Goal: Information Seeking & Learning: Learn about a topic

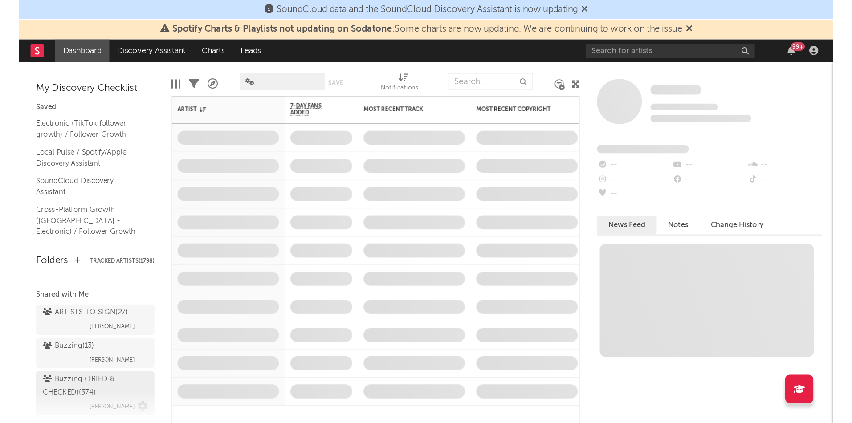
scroll to position [110, 0]
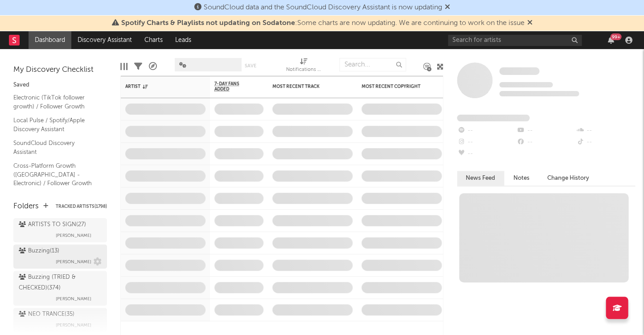
click at [47, 246] on div "Buzzing ( 13 )" at bounding box center [39, 251] width 41 height 11
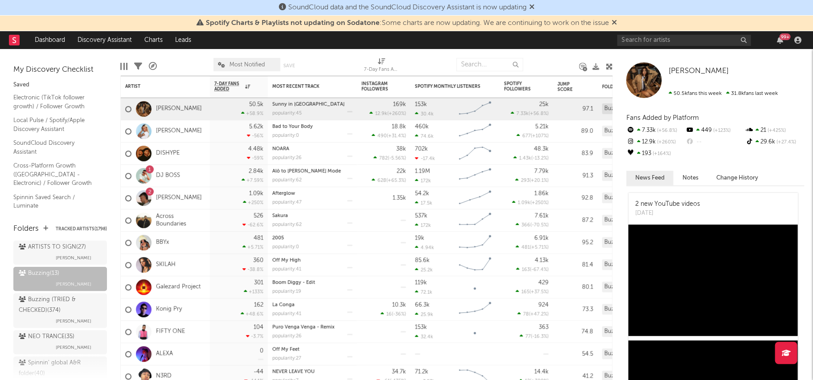
click at [150, 64] on icon at bounding box center [153, 66] width 8 height 8
click at [150, 64] on div "× Folder History Progression Funnel Field Completion Tag Breakdown" at bounding box center [406, 190] width 813 height 380
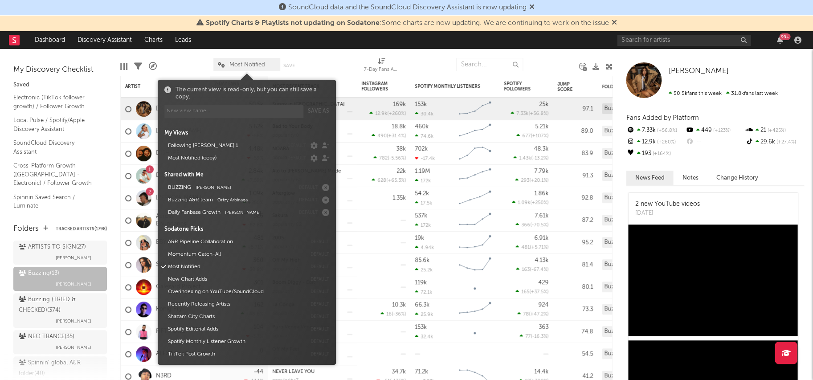
click at [245, 62] on span "Most Notified" at bounding box center [247, 65] width 36 height 6
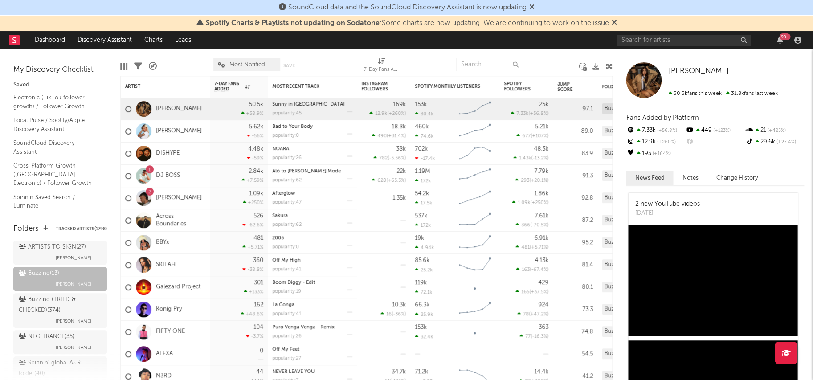
click at [245, 62] on span "Most Notified" at bounding box center [247, 65] width 36 height 6
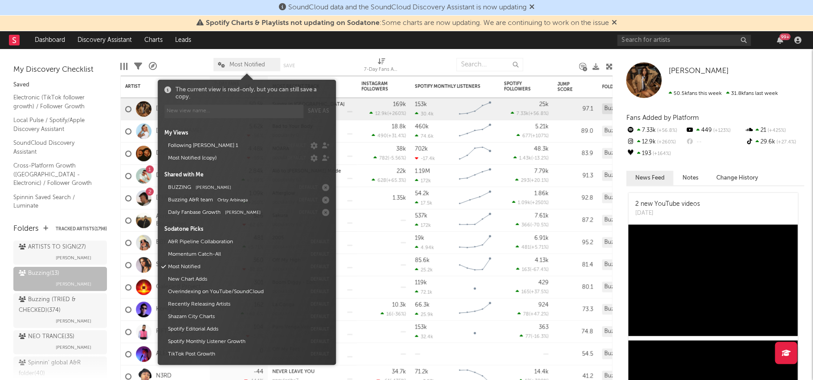
click at [245, 62] on span "Most Notified" at bounding box center [247, 65] width 36 height 6
click at [230, 62] on span "Most Notified" at bounding box center [247, 65] width 36 height 6
click at [197, 145] on button "Following Marco 1" at bounding box center [224, 145] width 118 height 12
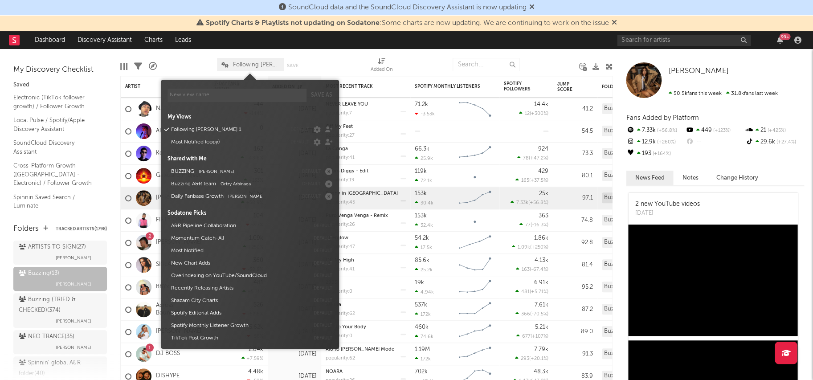
click at [194, 62] on div at bounding box center [187, 64] width 47 height 22
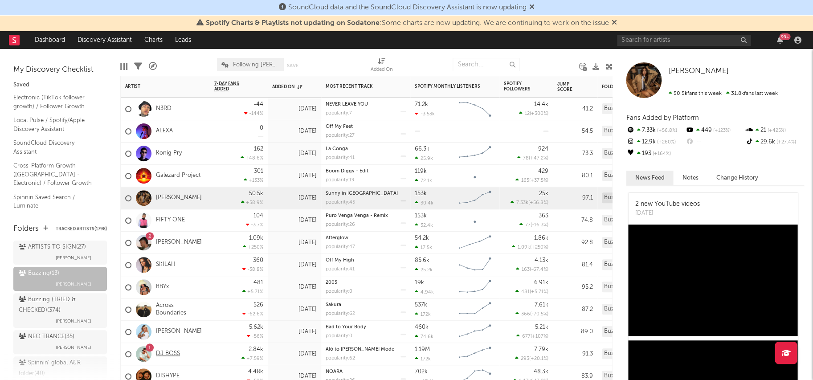
click at [164, 345] on link "DJ BOSS" at bounding box center [168, 354] width 24 height 8
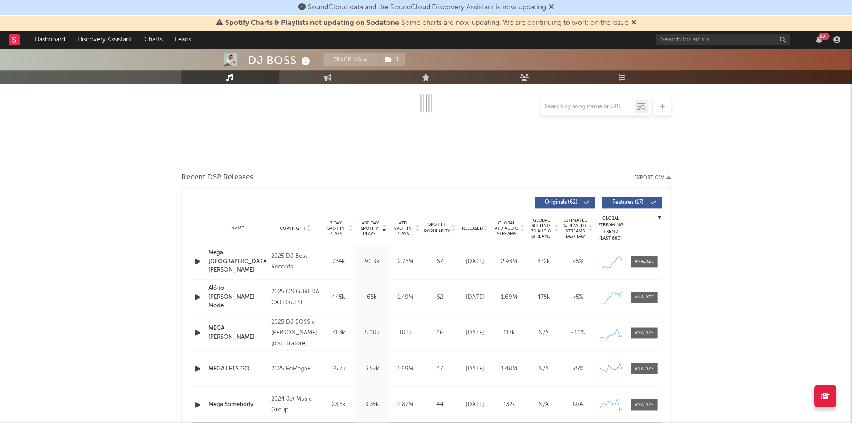
scroll to position [187, 0]
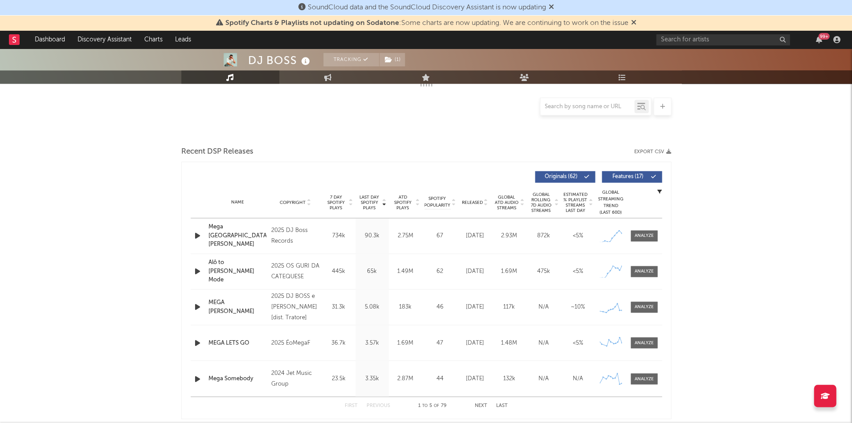
select select "6m"
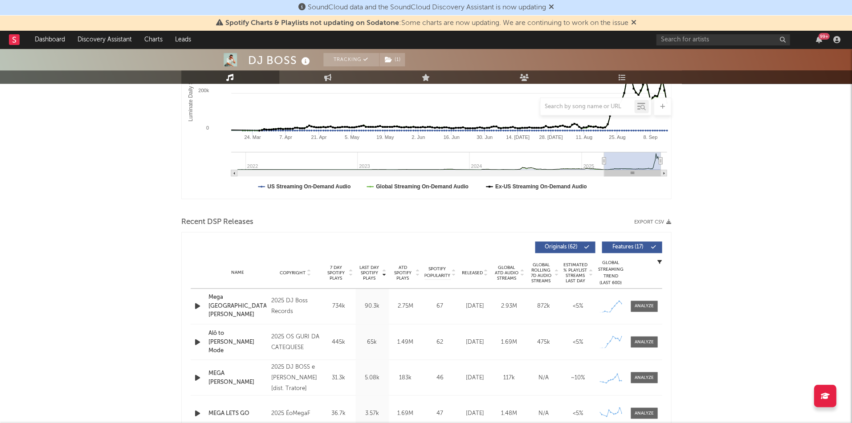
click at [643, 238] on div "Last Day Spotify Plays Copyright 7 Day Spotify Plays Last Day Spotify Plays ATD…" at bounding box center [426, 247] width 471 height 20
click at [642, 309] on span at bounding box center [644, 306] width 27 height 11
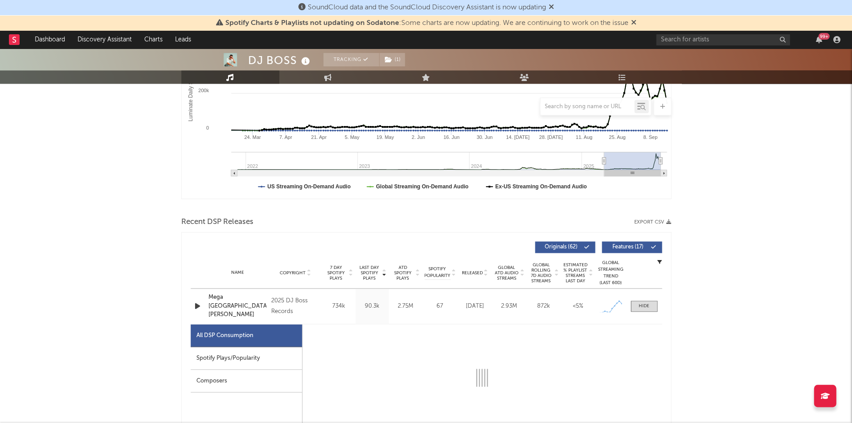
select select "1w"
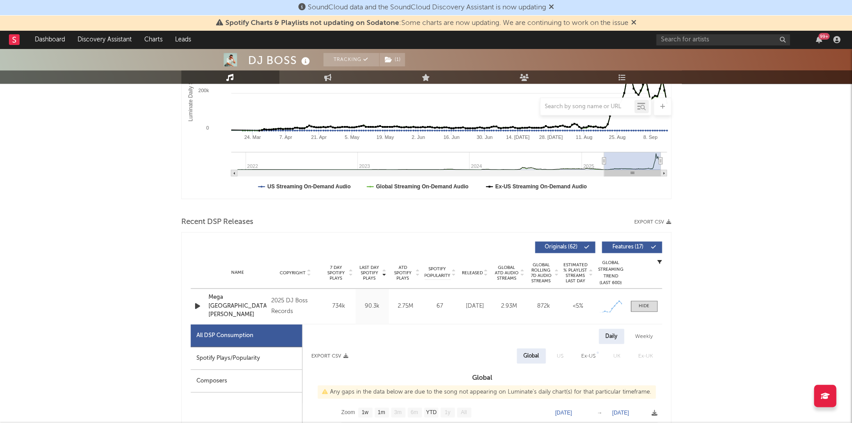
click at [241, 345] on div "Spotify Plays/Popularity" at bounding box center [246, 358] width 111 height 23
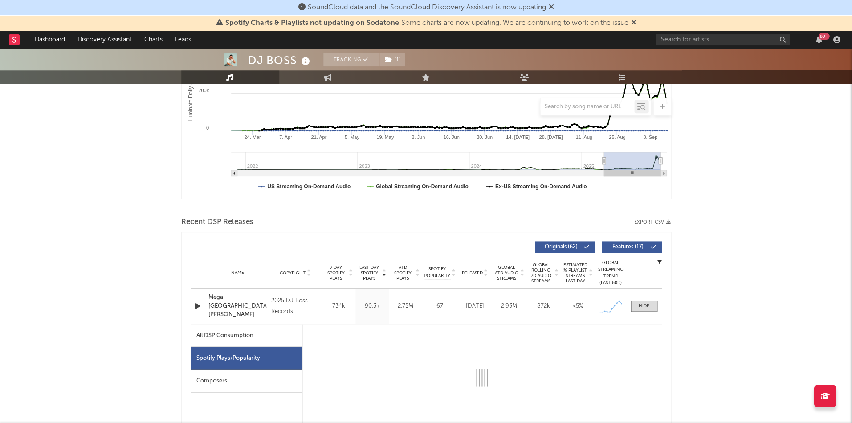
select select "1w"
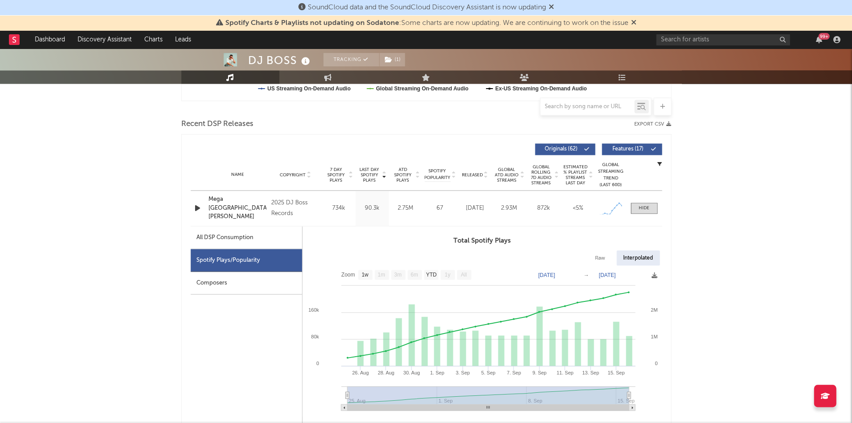
scroll to position [319, 0]
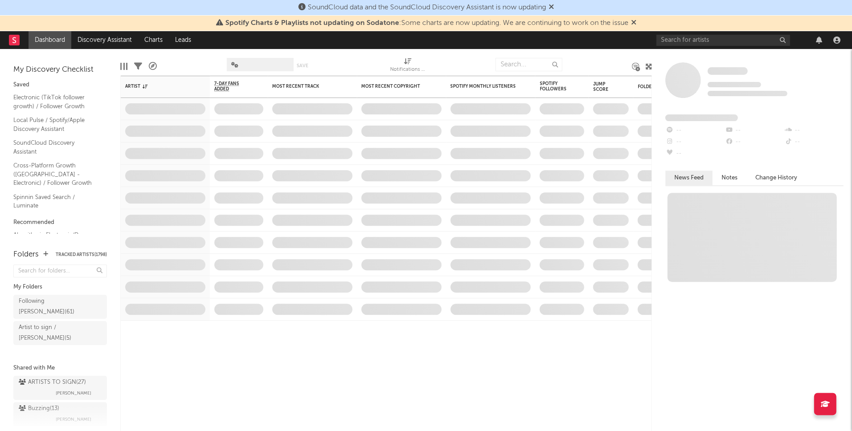
click at [692, 46] on div at bounding box center [749, 40] width 187 height 18
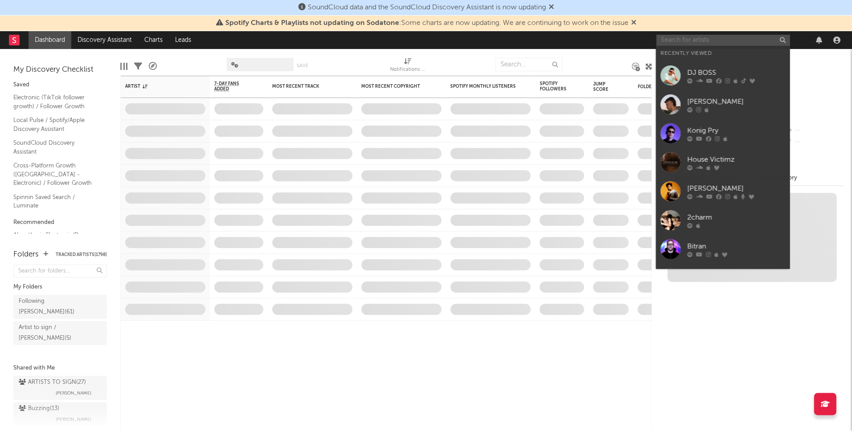
click at [696, 41] on input "text" at bounding box center [723, 40] width 134 height 11
type input "v"
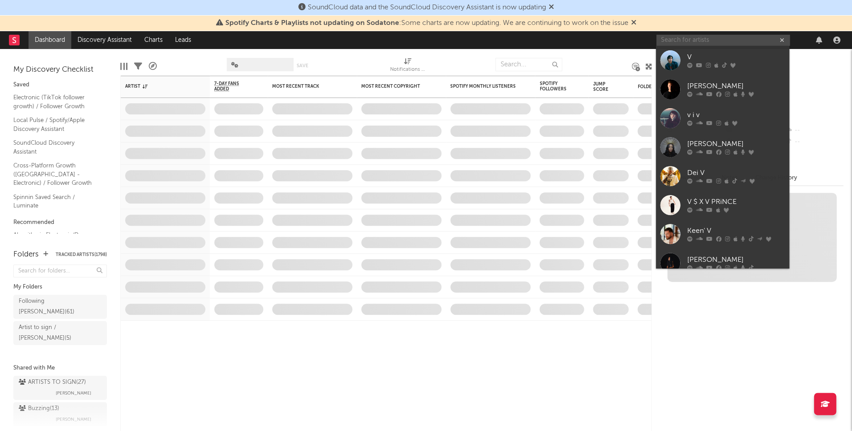
paste input "Fifty One"
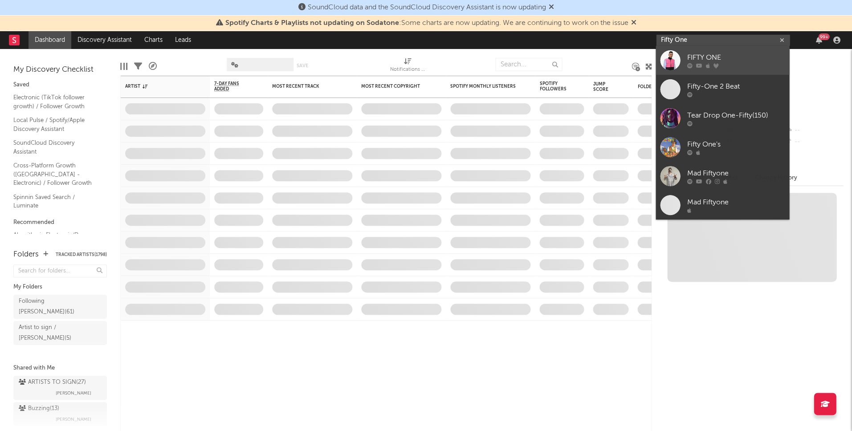
type input "Fifty One"
click at [690, 54] on div "FIFTY ONE" at bounding box center [736, 57] width 98 height 11
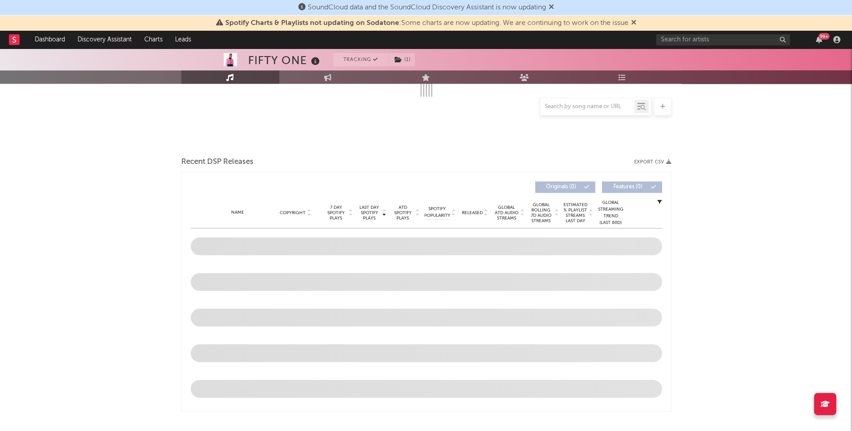
scroll to position [190, 0]
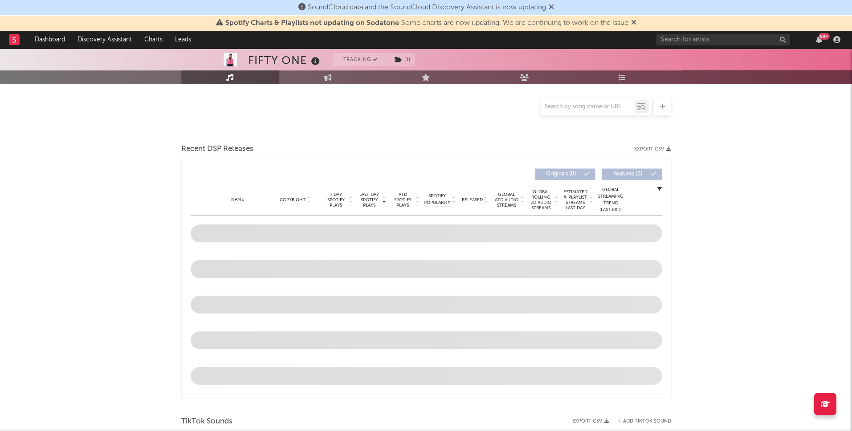
select select "1w"
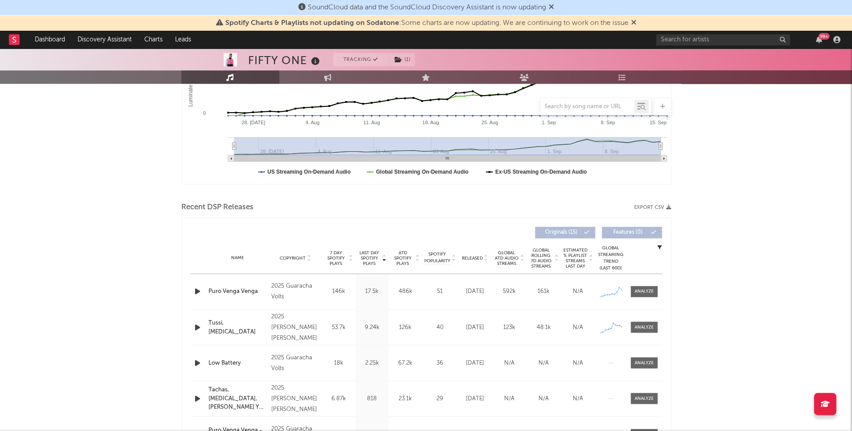
scroll to position [259, 0]
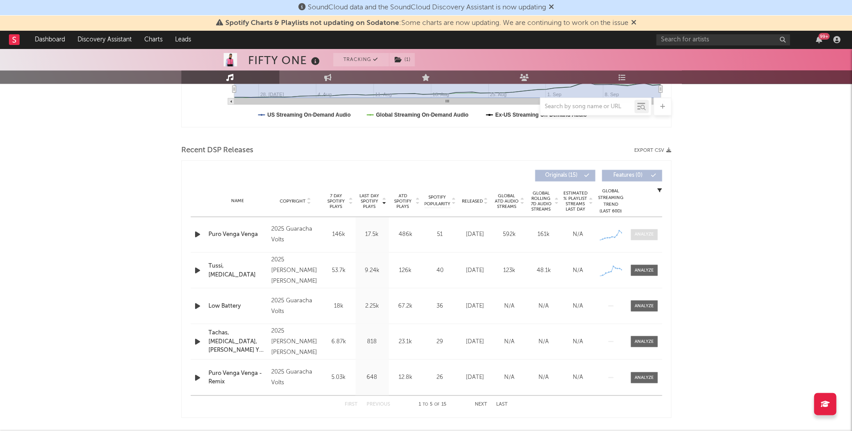
drag, startPoint x: 643, startPoint y: 242, endPoint x: 644, endPoint y: 237, distance: 6.1
click at [643, 242] on div "Name Puro Venga Venga Copyright 2025 Guaracha Volts Label Guaracha Volts Album …" at bounding box center [426, 234] width 471 height 35
click at [644, 237] on span at bounding box center [644, 234] width 27 height 11
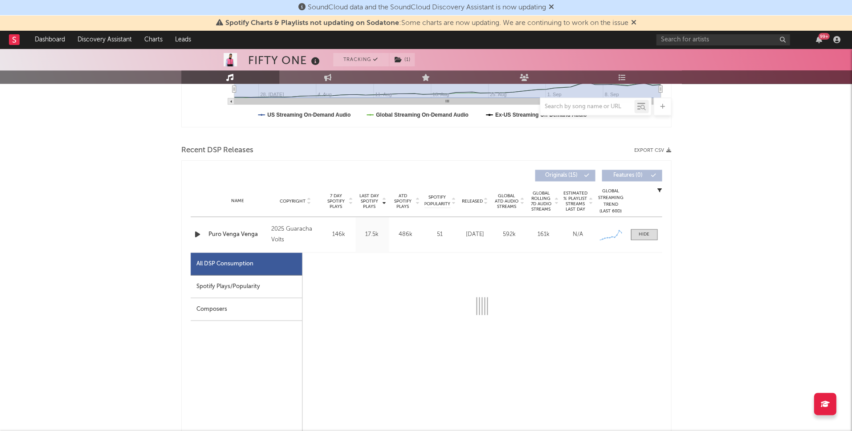
select select "1w"
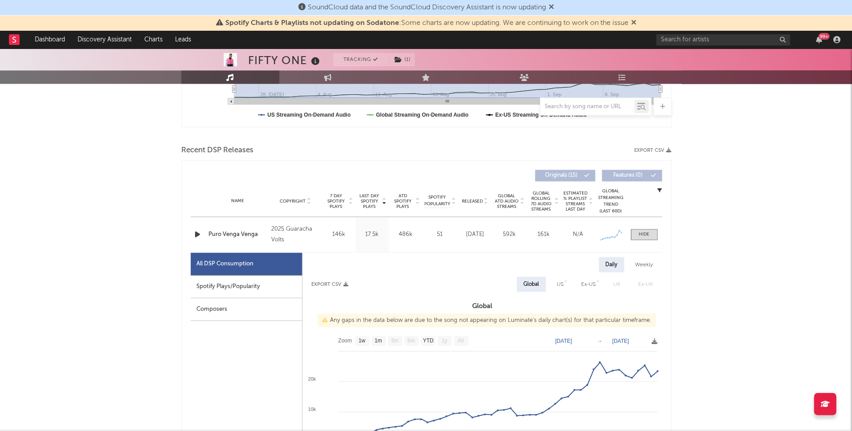
click at [246, 288] on div "Spotify Plays/Popularity" at bounding box center [246, 286] width 111 height 23
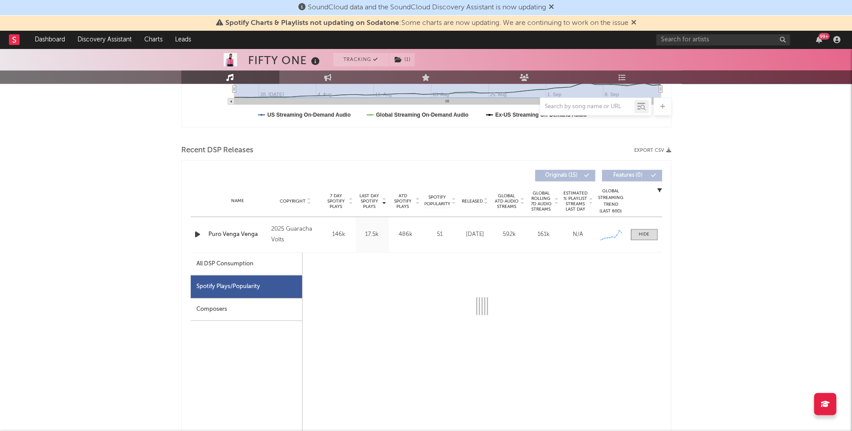
select select "1w"
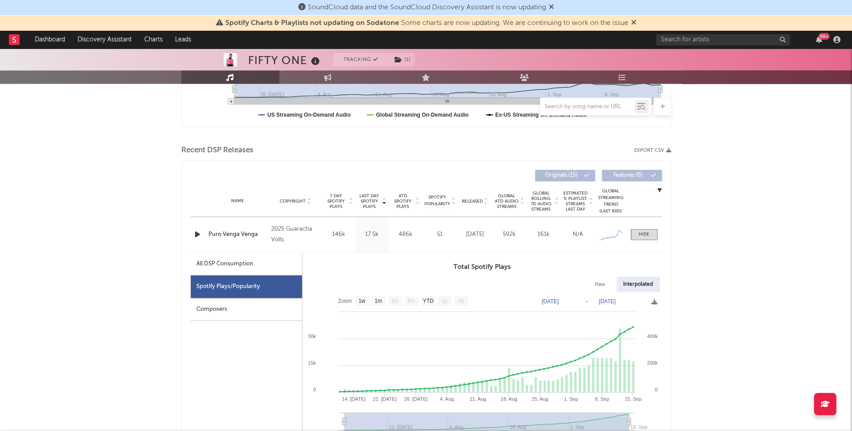
click at [196, 234] on icon "button" at bounding box center [197, 234] width 9 height 11
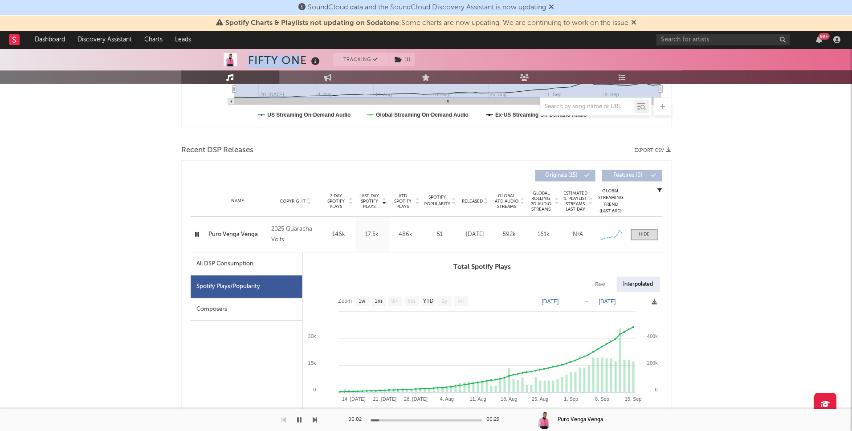
drag, startPoint x: 248, startPoint y: 60, endPoint x: 303, endPoint y: 57, distance: 55.3
click at [303, 57] on div "FIFTY ONE" at bounding box center [285, 60] width 74 height 15
drag, startPoint x: 295, startPoint y: 59, endPoint x: 246, endPoint y: 59, distance: 48.6
click at [246, 59] on div "FIFTY ONE Tracking ( 1 ) Mexico | Electronic Edit Tracking ( 1 ) Email Alerts O…" at bounding box center [426, 27] width 852 height 65
copy div "FIFTY ONE"
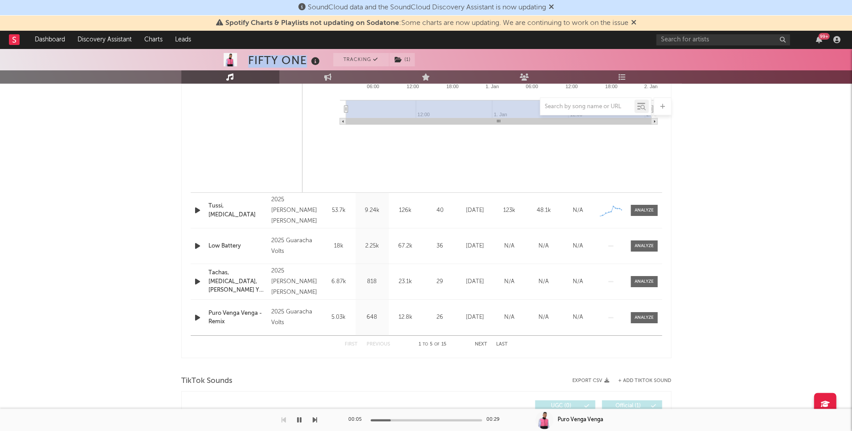
scroll to position [1001, 0]
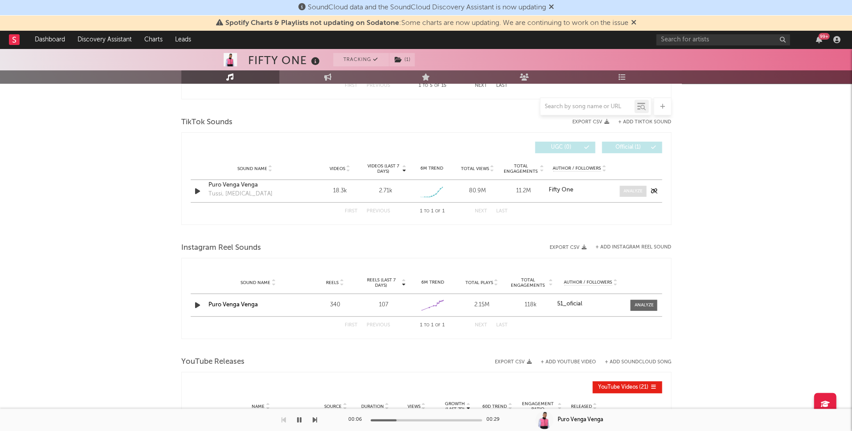
click at [635, 188] on div at bounding box center [632, 191] width 19 height 7
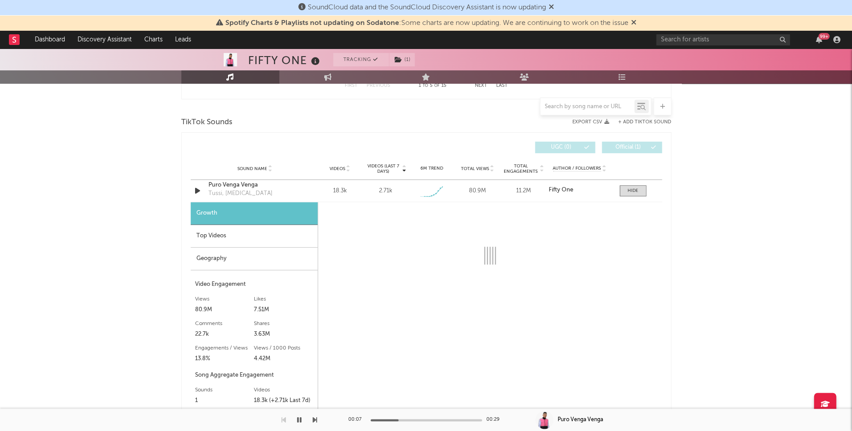
click at [255, 234] on div "Top Videos" at bounding box center [254, 236] width 127 height 23
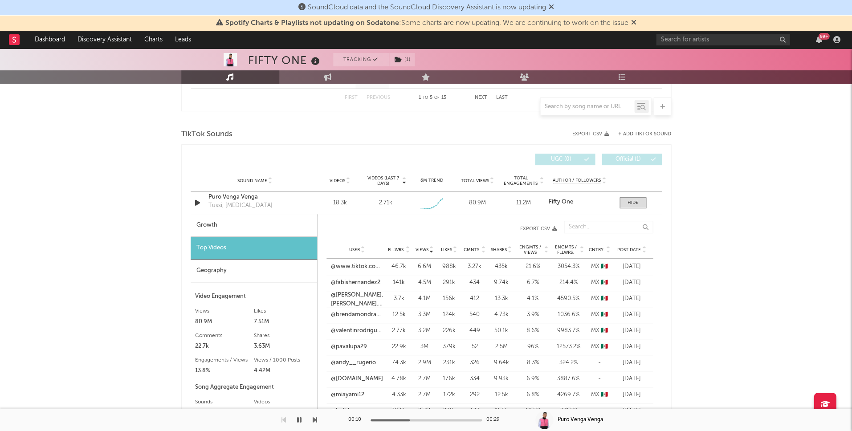
click at [626, 248] on span "Post Date" at bounding box center [630, 249] width 24 height 5
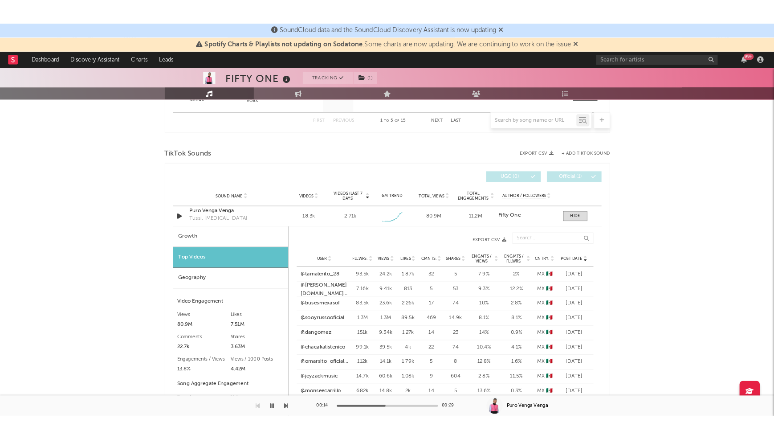
scroll to position [975, 0]
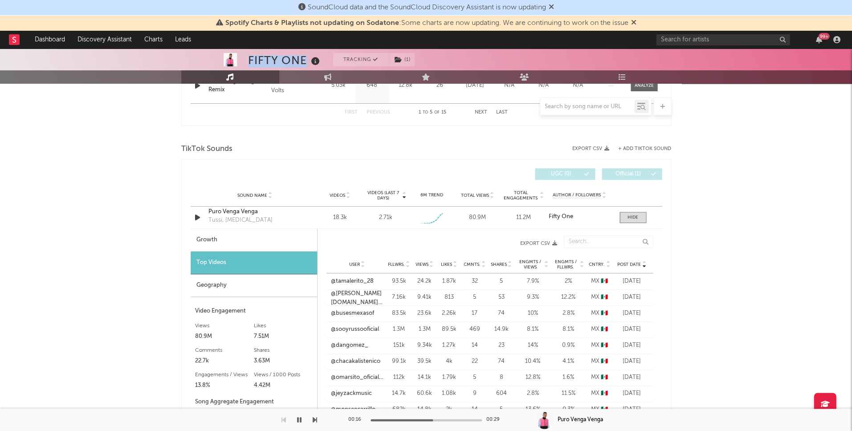
drag, startPoint x: 250, startPoint y: 59, endPoint x: 311, endPoint y: 56, distance: 62.0
click at [311, 56] on div "FIFTY ONE" at bounding box center [285, 60] width 74 height 15
drag, startPoint x: 299, startPoint y: 419, endPoint x: 327, endPoint y: 284, distance: 137.9
click at [299, 419] on icon "button" at bounding box center [299, 420] width 4 height 7
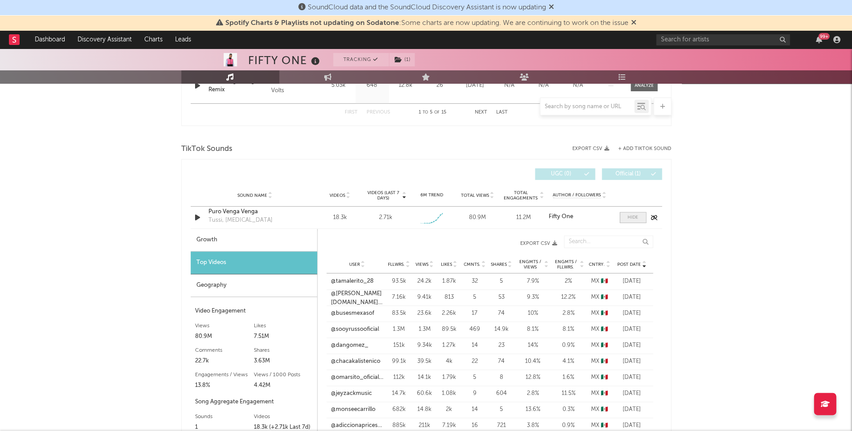
click at [634, 214] on div at bounding box center [633, 217] width 11 height 7
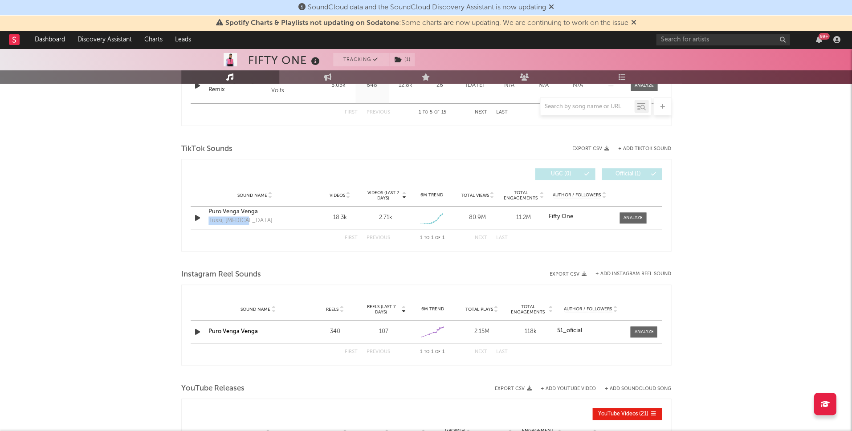
drag, startPoint x: 252, startPoint y: 219, endPoint x: 218, endPoint y: 203, distance: 37.5
click at [212, 210] on div "Puro Venga Venga Tussi, Poppers" at bounding box center [255, 218] width 93 height 20
copy div "Tussi, Poppers"
drag, startPoint x: 333, startPoint y: 217, endPoint x: 388, endPoint y: 215, distance: 54.4
click at [391, 215] on div "Sound Name Puro Venga Venga Tussi, Poppers Videos 18.3k Videos (last 7 days) 2.…" at bounding box center [426, 218] width 471 height 22
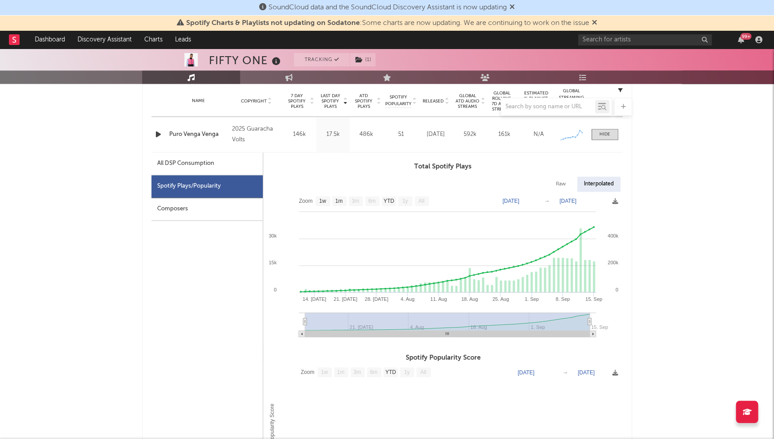
scroll to position [359, 0]
click at [606, 131] on div at bounding box center [605, 134] width 11 height 7
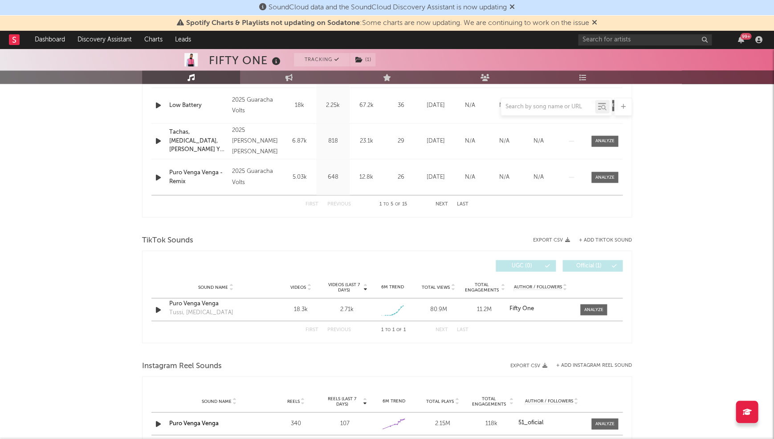
scroll to position [466, 0]
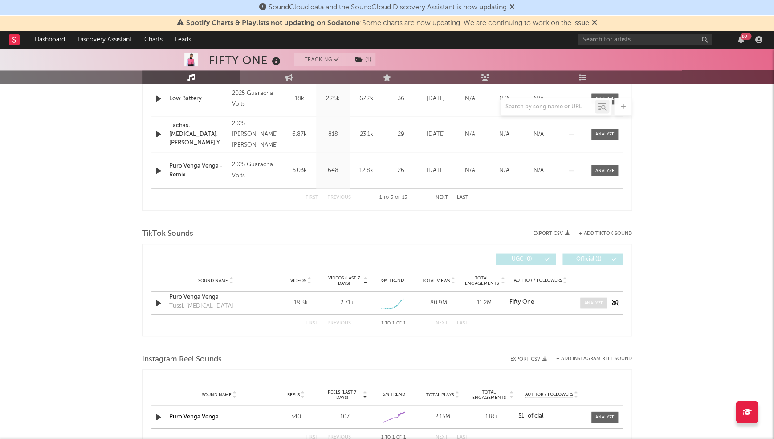
click at [593, 303] on div at bounding box center [594, 302] width 19 height 7
select select "1w"
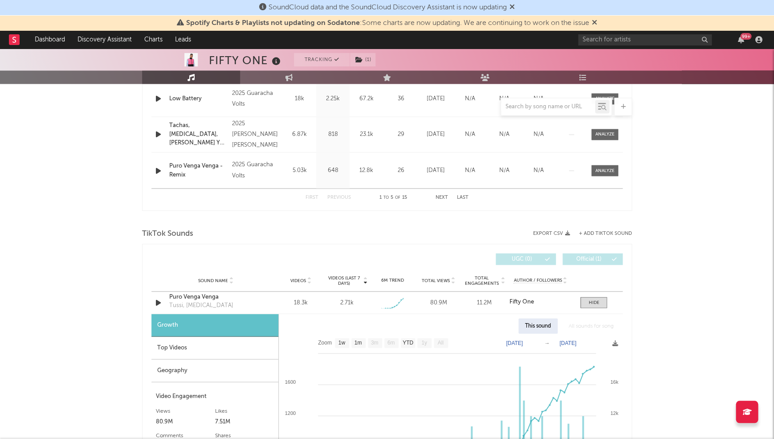
click at [184, 349] on div "Top Videos" at bounding box center [215, 347] width 127 height 23
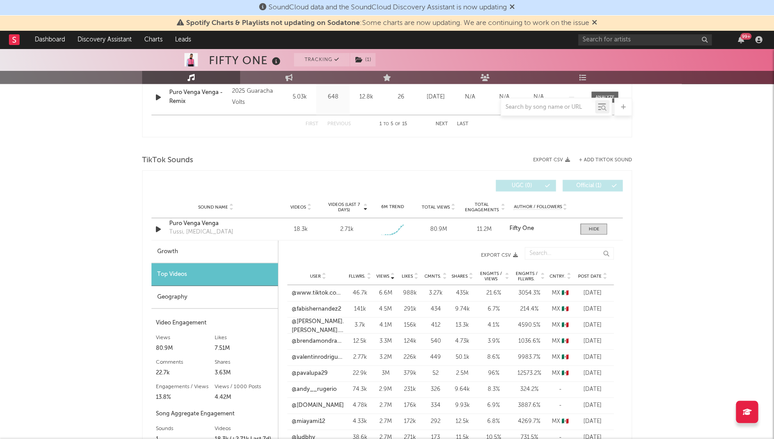
scroll to position [541, 0]
click at [590, 273] on span "Post Date" at bounding box center [590, 274] width 24 height 5
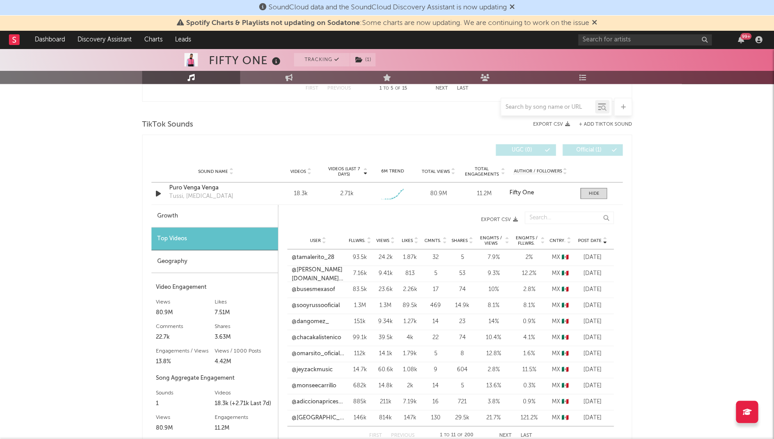
scroll to position [648, 0]
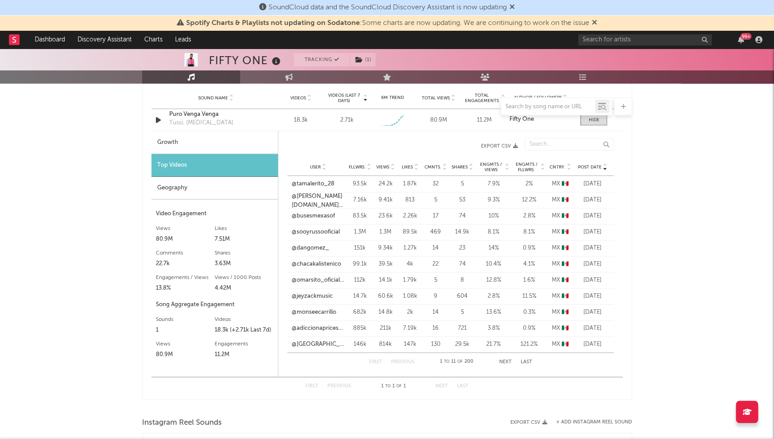
click at [500, 360] on button "Next" at bounding box center [506, 362] width 12 height 5
click at [502, 360] on button "Next" at bounding box center [506, 362] width 12 height 5
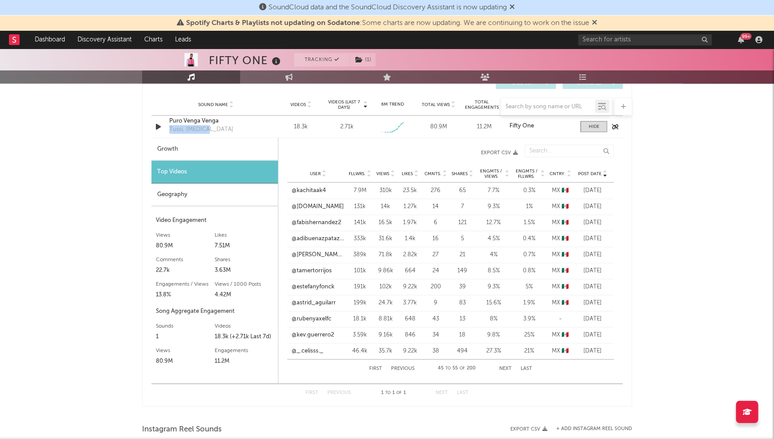
drag, startPoint x: 218, startPoint y: 125, endPoint x: 168, endPoint y: 125, distance: 49.9
click at [168, 125] on div "Sound Name Puro Venga Venga Tussi, Poppers" at bounding box center [216, 127] width 98 height 20
drag, startPoint x: 240, startPoint y: 119, endPoint x: 215, endPoint y: 119, distance: 25.0
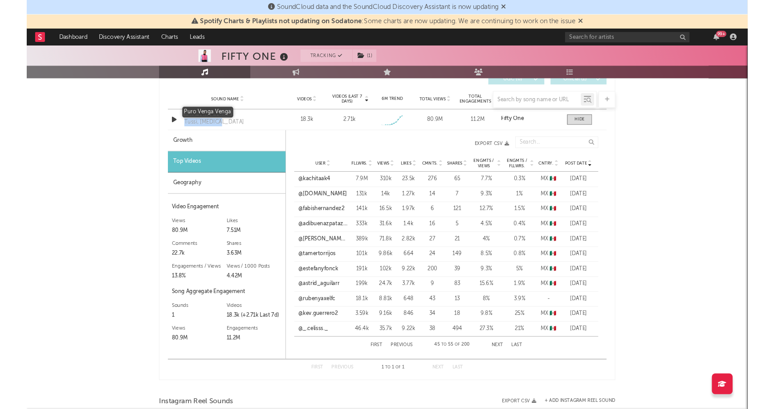
scroll to position [640, 0]
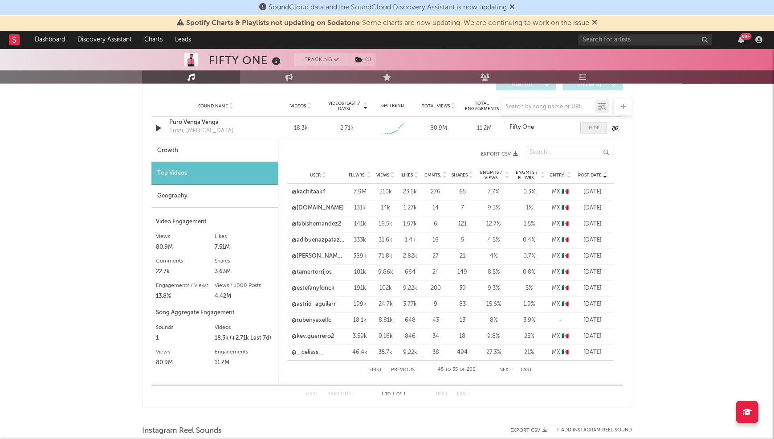
click at [596, 125] on div at bounding box center [594, 128] width 11 height 7
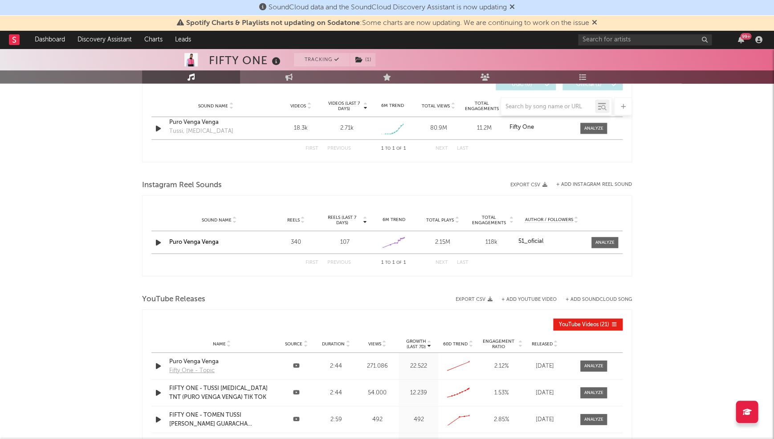
click at [200, 246] on div "Sound Name Puro Venga Venga Reels 340 Reels (last 7 days) 107 6M Trend Created …" at bounding box center [387, 242] width 471 height 22
click at [201, 242] on link "Puro Venga Venga" at bounding box center [193, 242] width 49 height 6
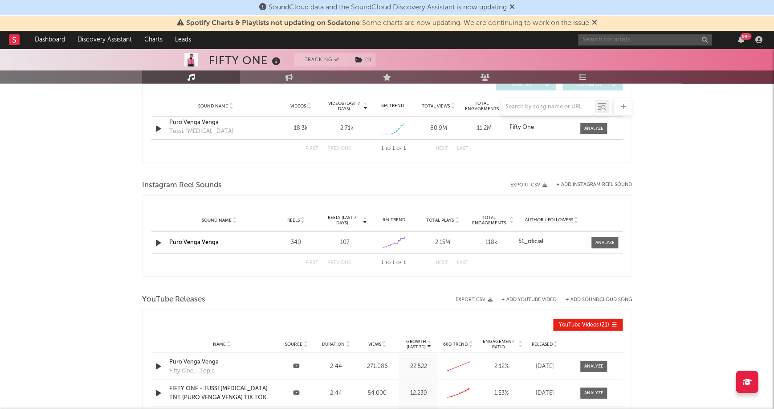
click at [631, 36] on input "text" at bounding box center [645, 39] width 134 height 11
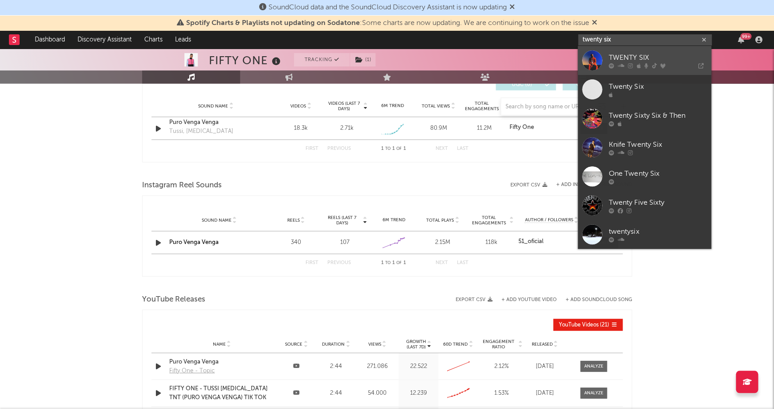
type input "twenty six"
click at [630, 53] on div "TWENTY SIX" at bounding box center [658, 57] width 98 height 11
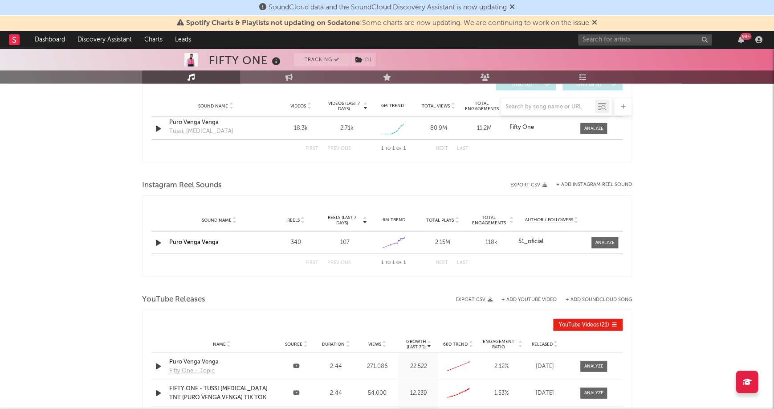
click at [617, 32] on div "99 +" at bounding box center [671, 40] width 187 height 18
click at [617, 36] on input "text" at bounding box center [645, 39] width 134 height 11
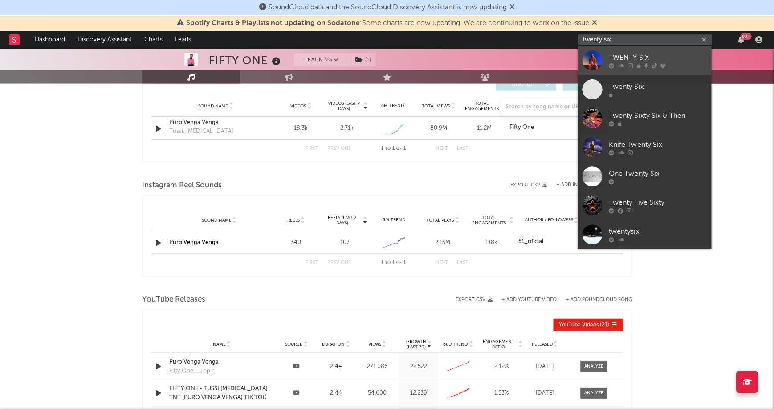
type input "twenty six"
click at [631, 55] on div "TWENTY SIX" at bounding box center [658, 57] width 98 height 11
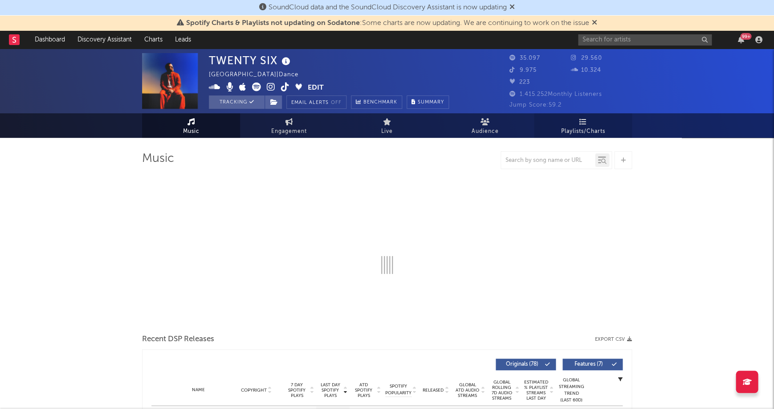
click at [570, 124] on link "Playlists/Charts" at bounding box center [583, 125] width 98 height 25
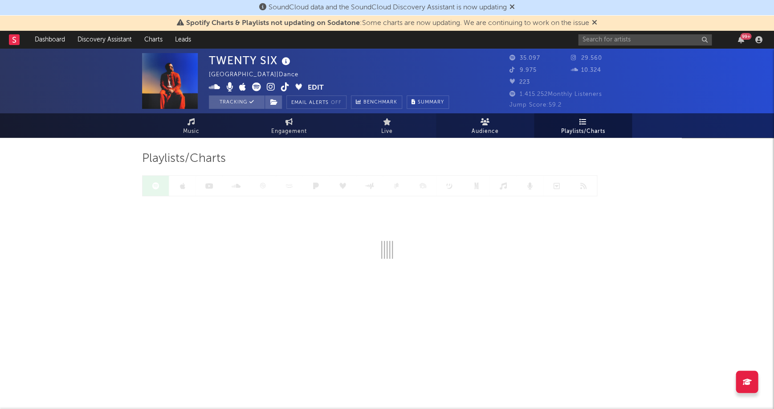
click at [475, 123] on link "Audience" at bounding box center [485, 125] width 98 height 25
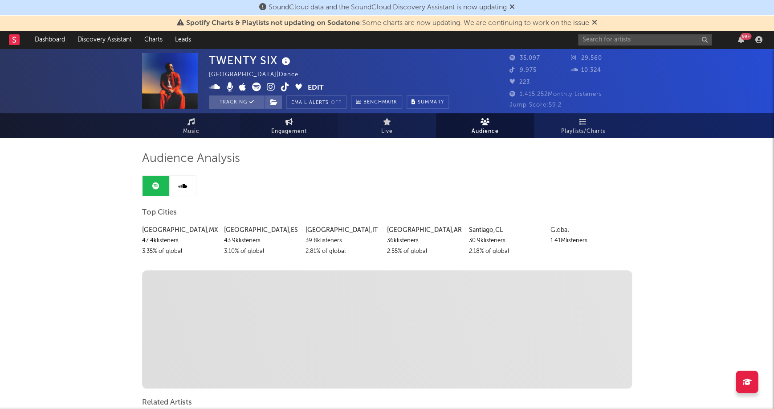
click at [276, 122] on link "Engagement" at bounding box center [289, 125] width 98 height 25
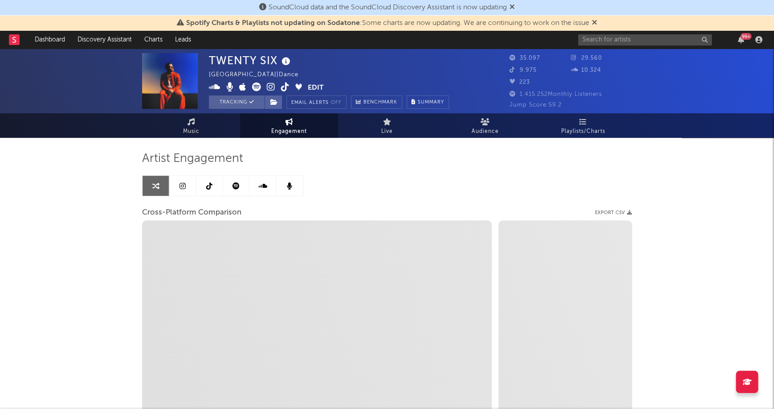
select select "1w"
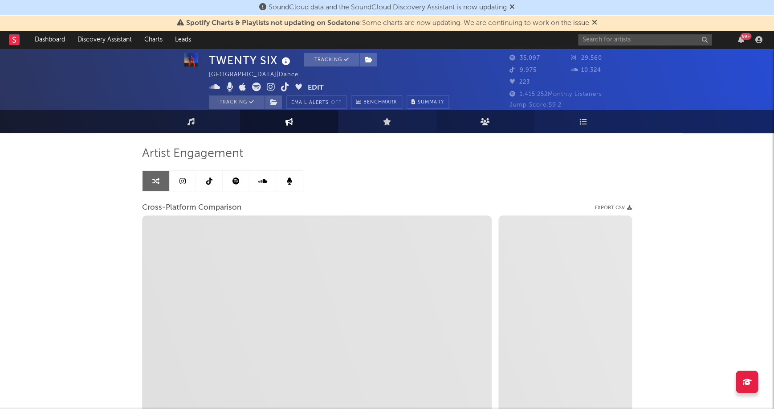
scroll to position [7, 0]
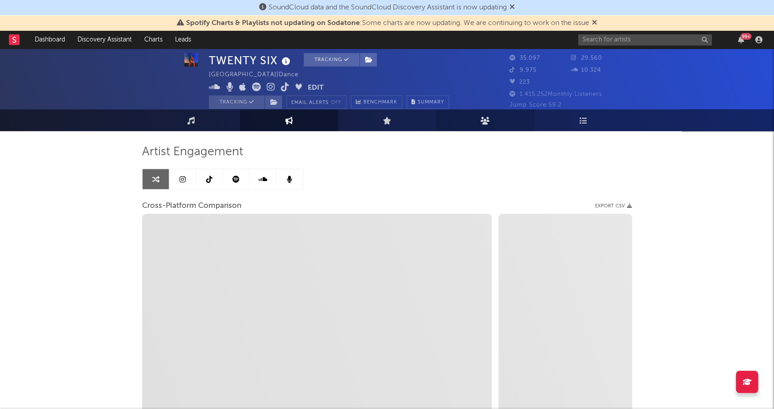
click at [462, 125] on link "Audience" at bounding box center [485, 120] width 98 height 22
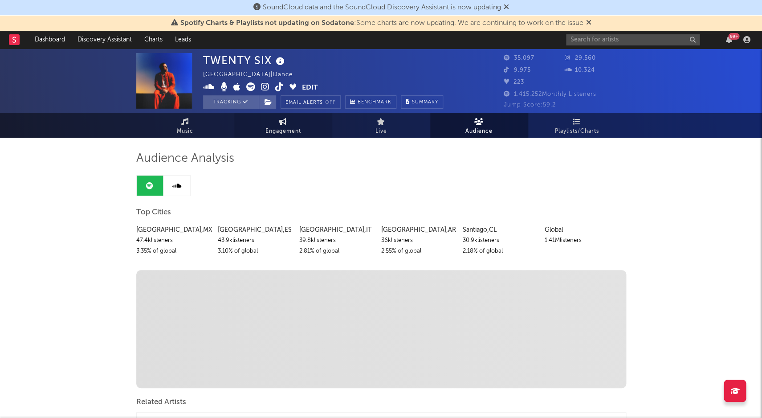
click at [280, 128] on span "Engagement" at bounding box center [284, 131] width 36 height 11
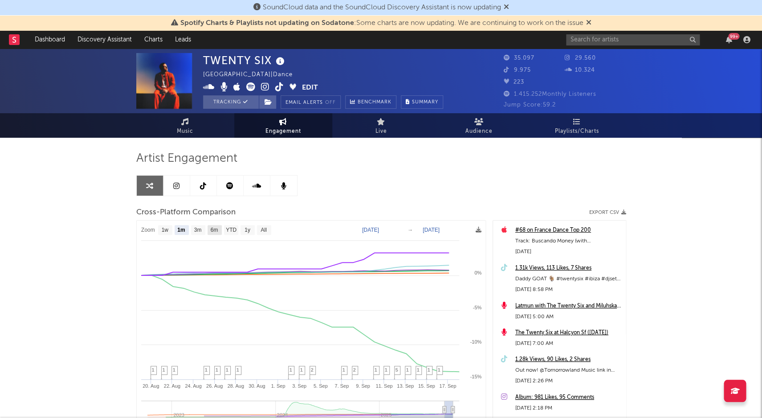
click at [214, 229] on text "6m" at bounding box center [214, 230] width 8 height 6
select select "6m"
type input "2025-03-18"
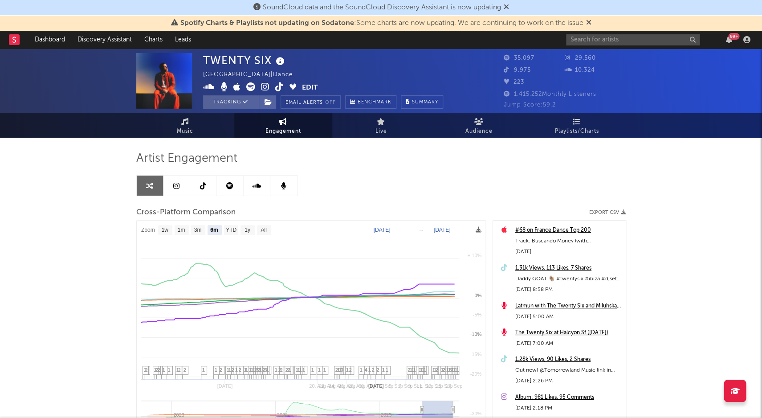
select select "6m"
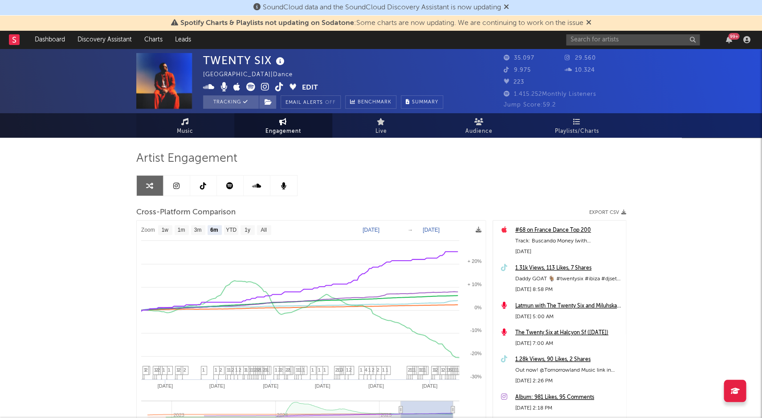
click at [195, 127] on link "Music" at bounding box center [185, 125] width 98 height 25
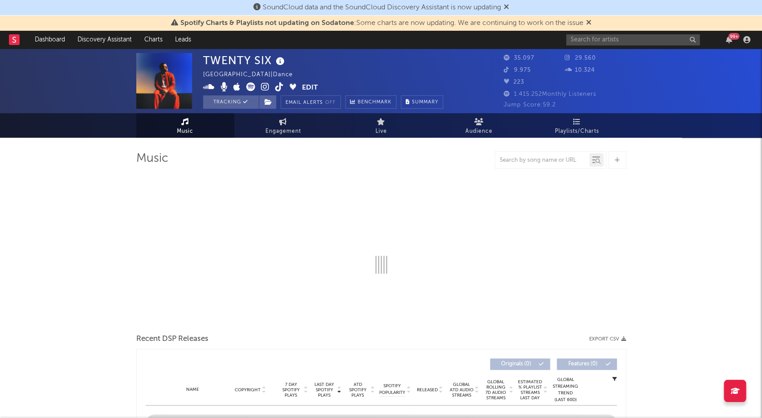
select select "6m"
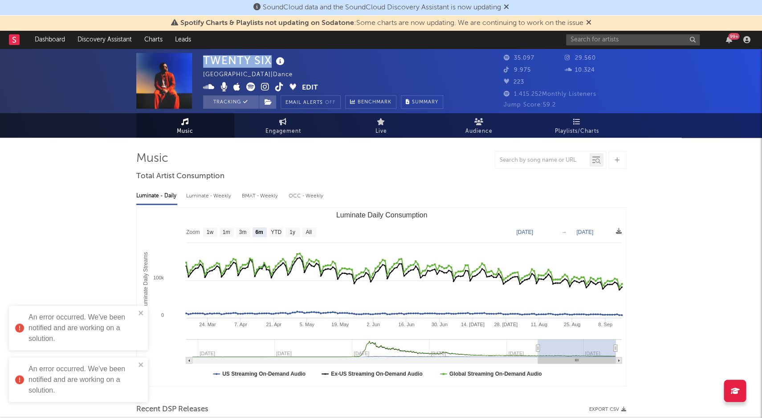
copy div "TWENTY SIX"
drag, startPoint x: 202, startPoint y: 59, endPoint x: 269, endPoint y: 57, distance: 66.9
click at [269, 57] on div "TWENTY SIX" at bounding box center [245, 60] width 84 height 15
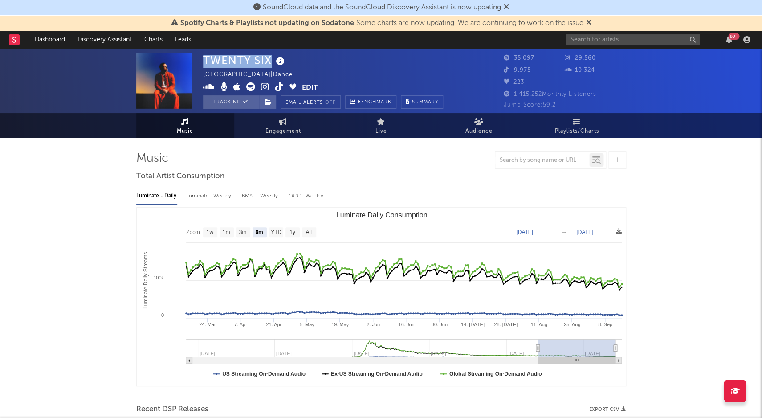
click at [277, 86] on icon at bounding box center [279, 86] width 8 height 9
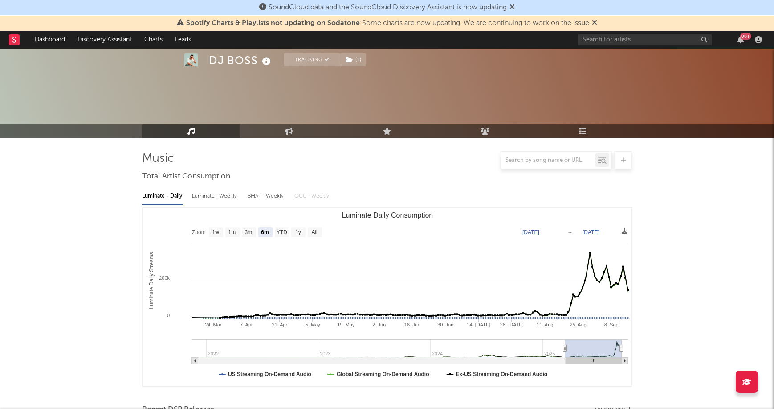
select select "6m"
select select "1w"
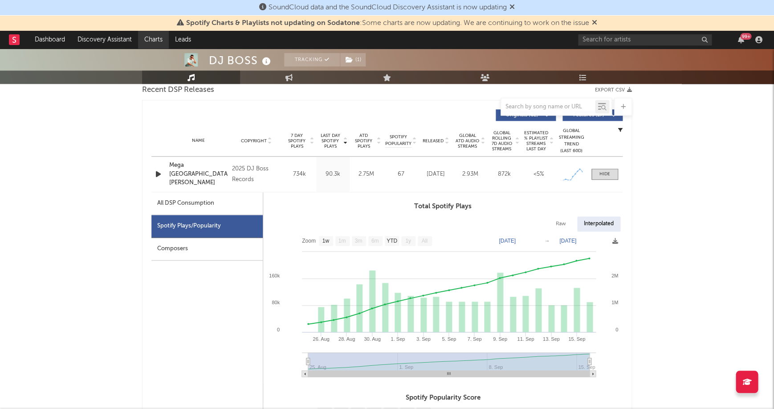
click at [156, 41] on link "Charts" at bounding box center [153, 40] width 31 height 18
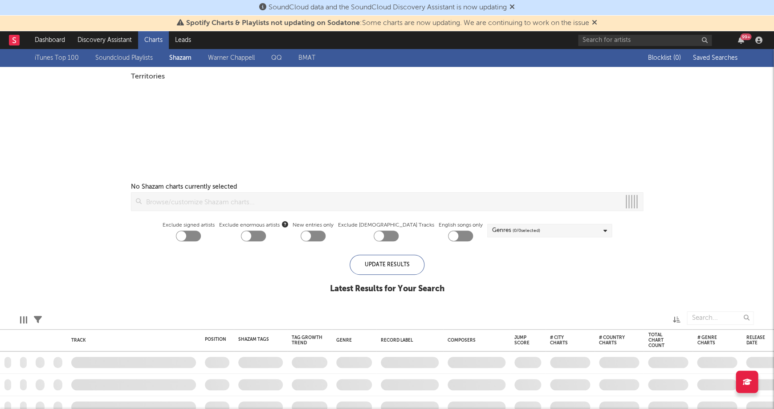
checkbox input "true"
